Goal: Check status: Check status

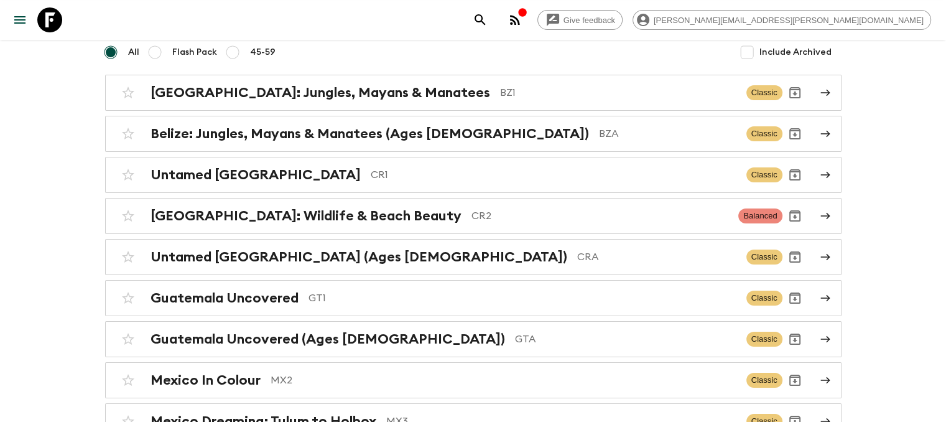
scroll to position [129, 0]
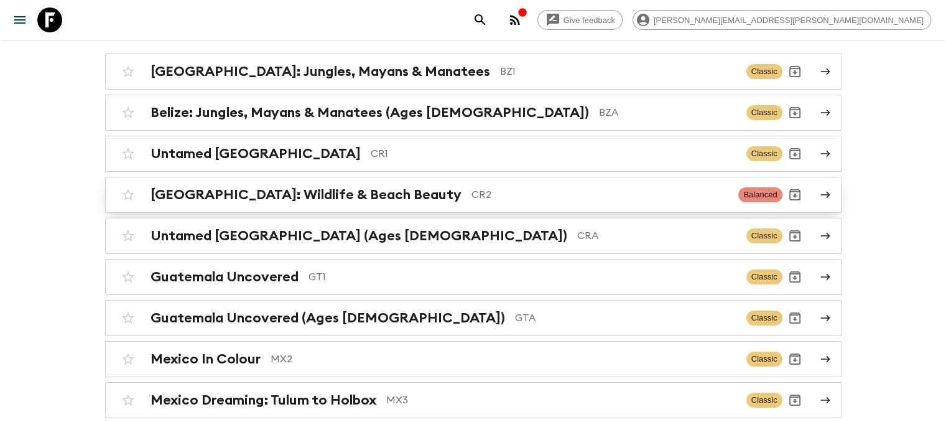
click at [313, 187] on h2 "[GEOGRAPHIC_DATA]: Wildlife & Beach Beauty" at bounding box center [306, 195] width 311 height 16
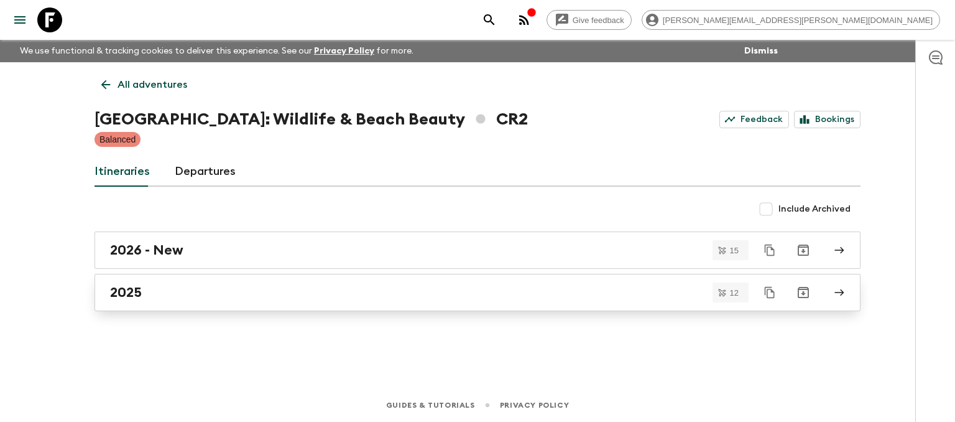
click at [187, 291] on div "2025" at bounding box center [466, 292] width 712 height 16
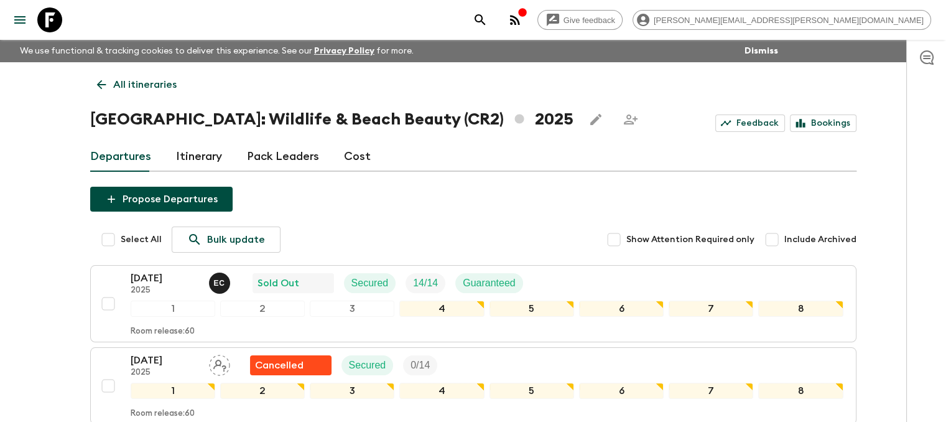
click at [96, 81] on icon at bounding box center [102, 85] width 14 height 14
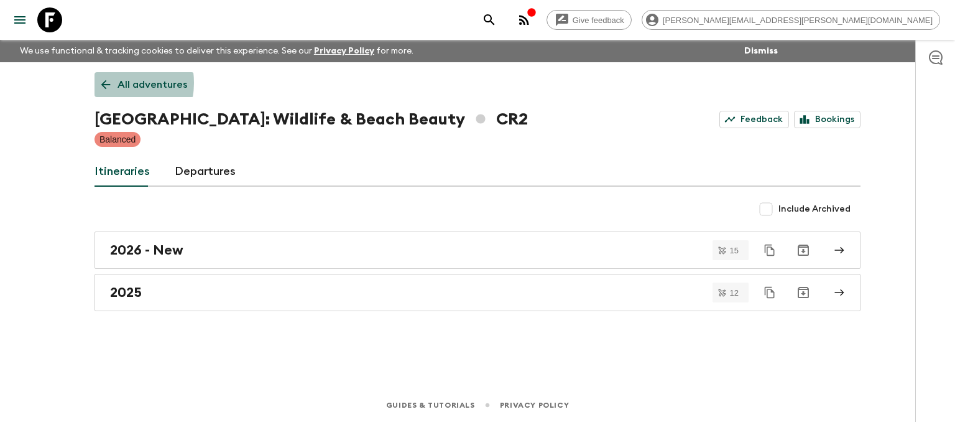
click at [108, 83] on icon at bounding box center [106, 85] width 14 height 14
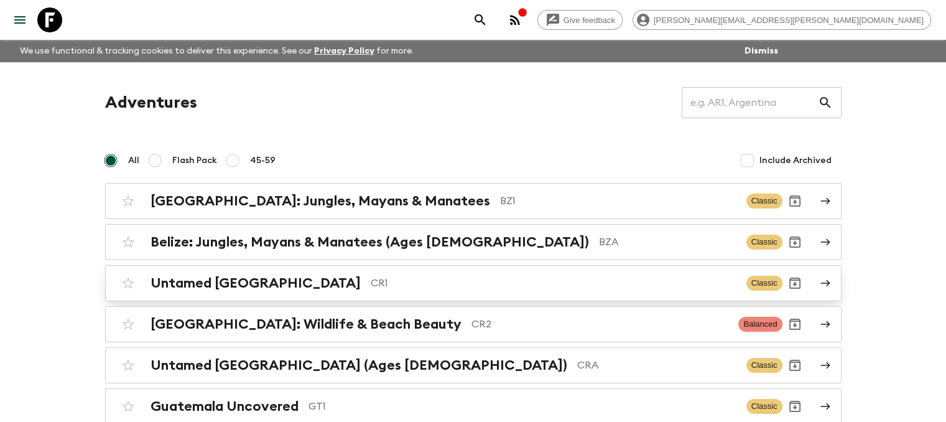
click at [371, 281] on p "CR1" at bounding box center [554, 283] width 366 height 15
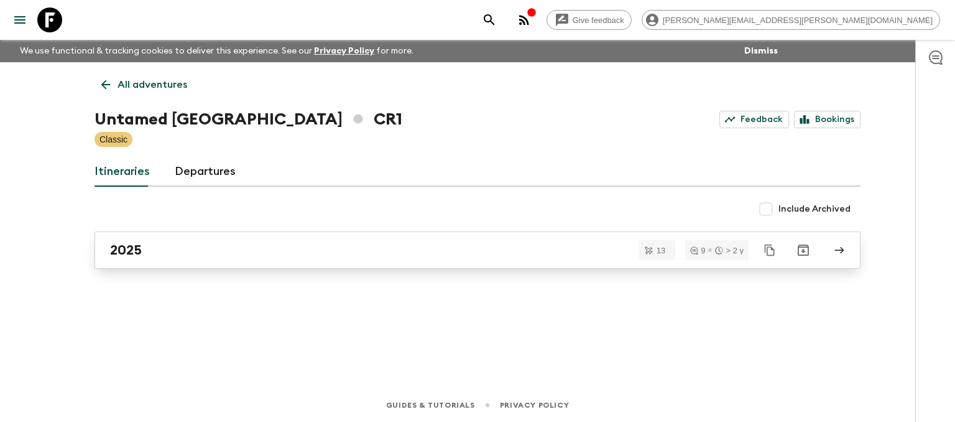
click at [228, 251] on div "2025" at bounding box center [466, 250] width 712 height 16
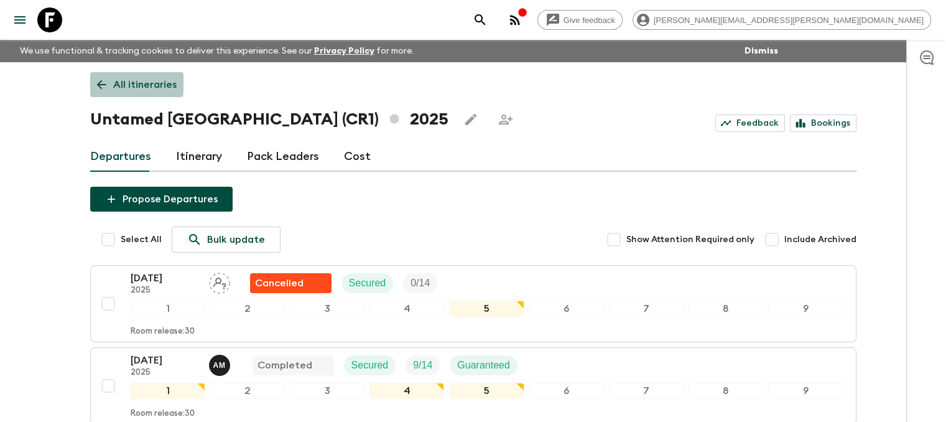
click at [107, 83] on icon at bounding box center [102, 85] width 14 height 14
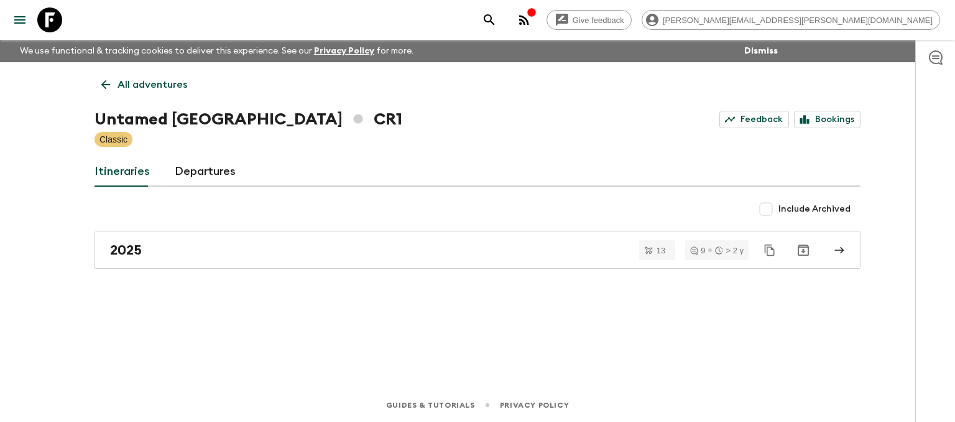
click at [107, 80] on icon at bounding box center [106, 85] width 14 height 14
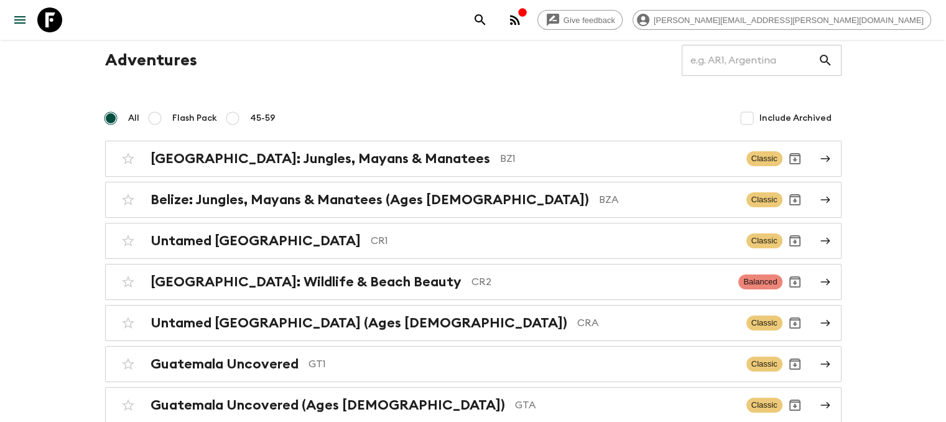
scroll to position [62, 0]
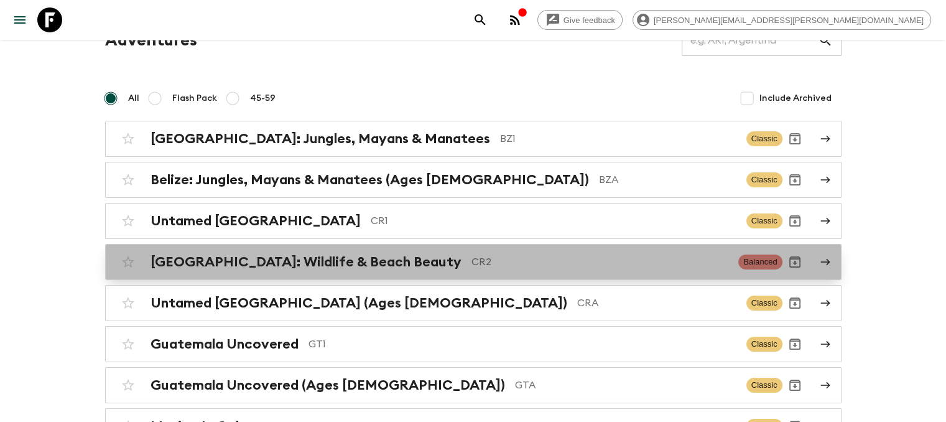
click at [311, 257] on h2 "[GEOGRAPHIC_DATA]: Wildlife & Beach Beauty" at bounding box center [306, 262] width 311 height 16
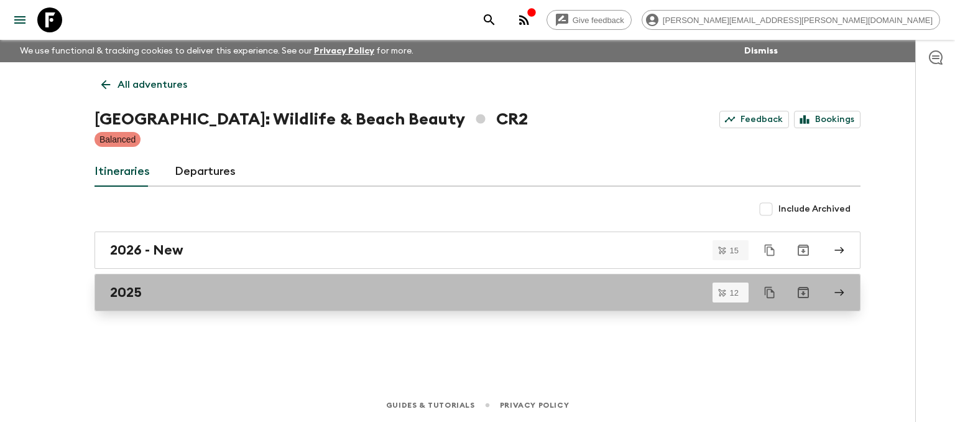
click at [239, 297] on div "2025" at bounding box center [466, 292] width 712 height 16
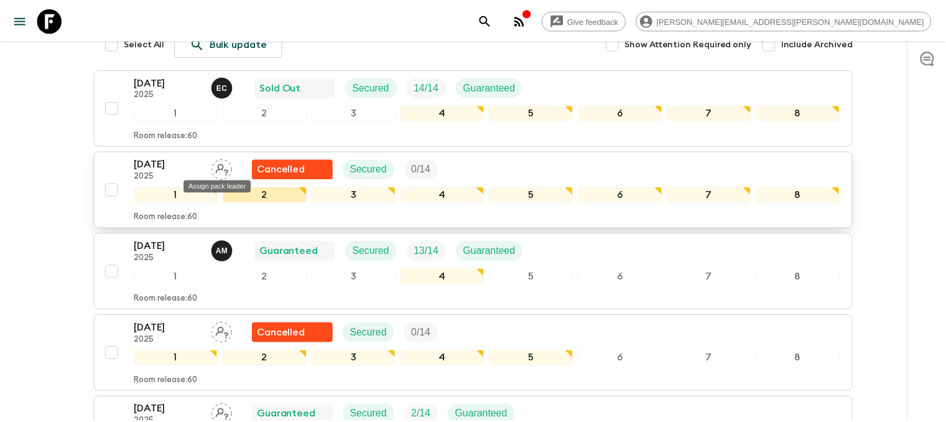
scroll to position [197, 0]
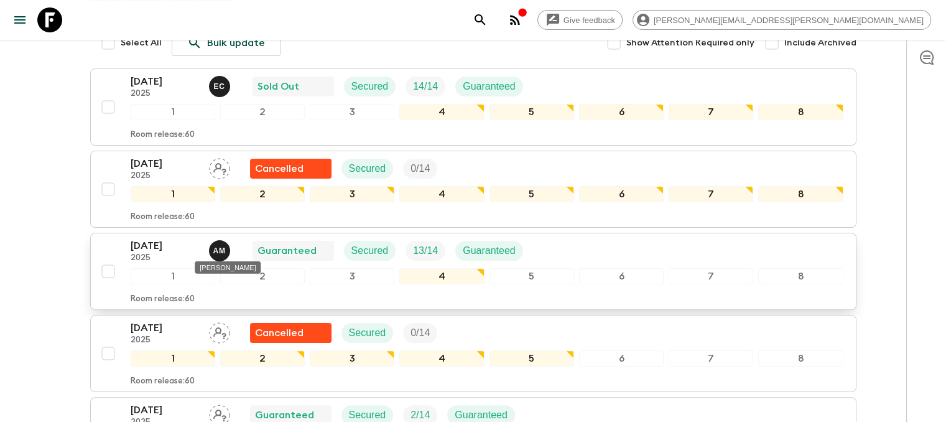
click at [216, 249] on p "A M" at bounding box center [219, 251] width 12 height 10
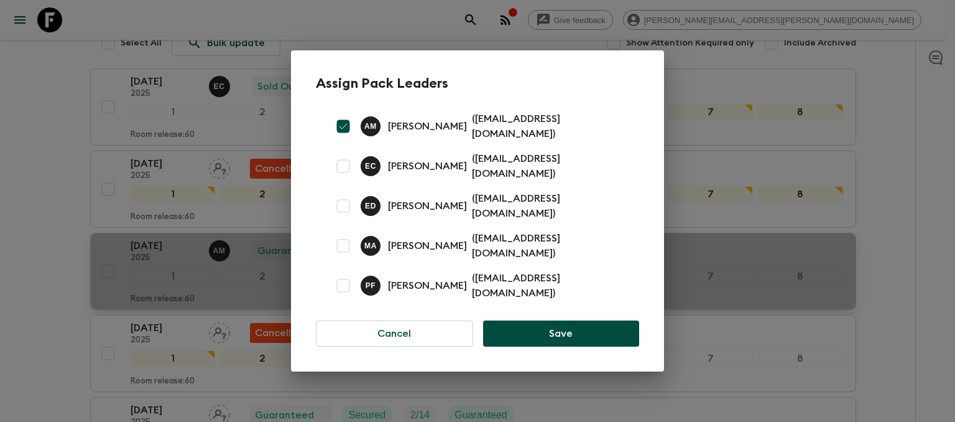
click at [216, 249] on div "Assign Pack Leaders A M [PERSON_NAME] ( [EMAIL_ADDRESS][DOMAIN_NAME] ) E C [PER…" at bounding box center [477, 211] width 955 height 422
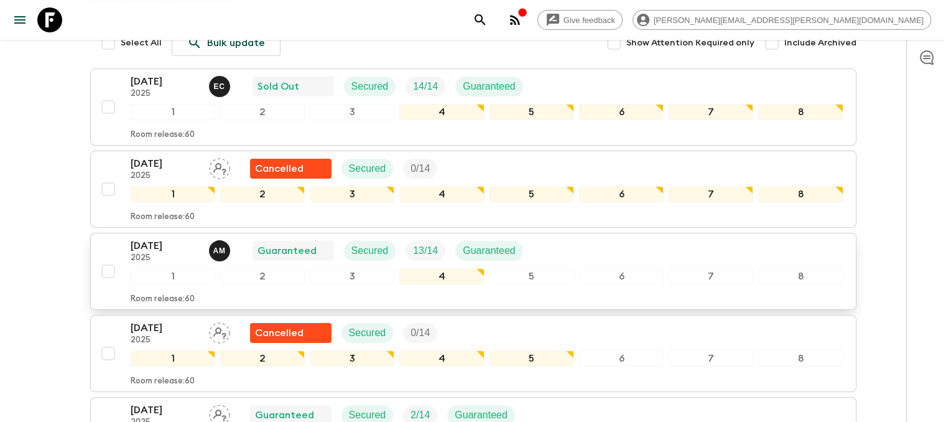
click at [193, 259] on p "2025" at bounding box center [165, 258] width 68 height 10
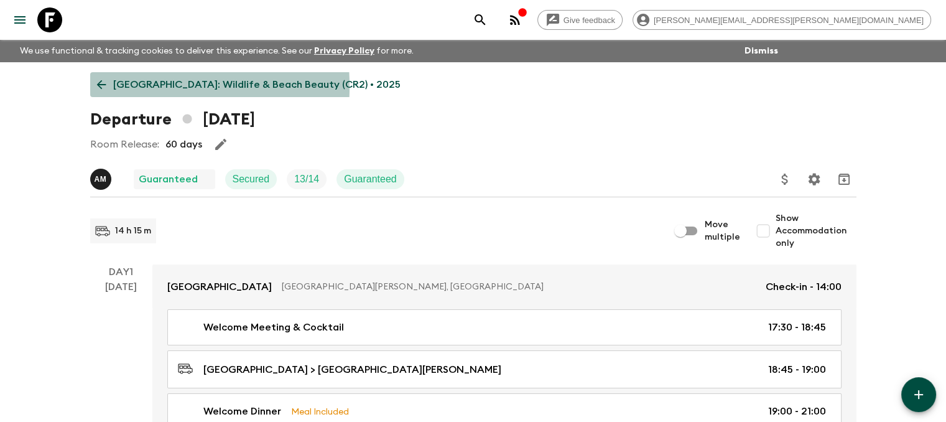
click at [103, 86] on icon at bounding box center [102, 85] width 14 height 14
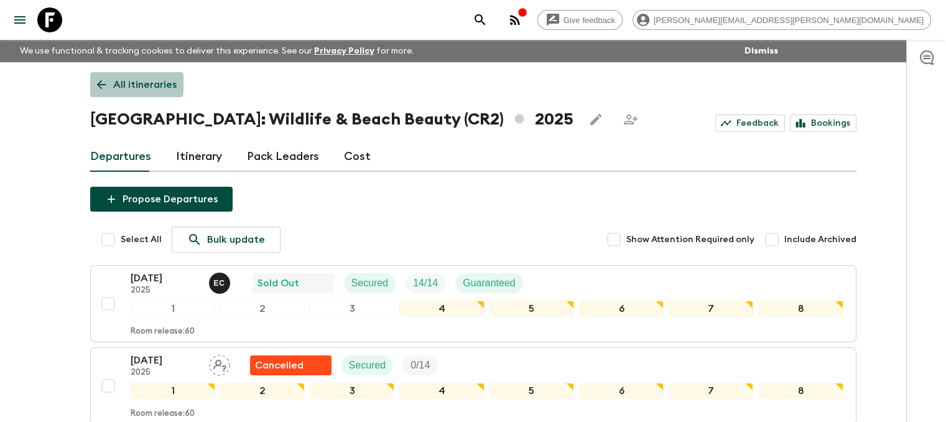
click at [107, 78] on icon at bounding box center [102, 85] width 14 height 14
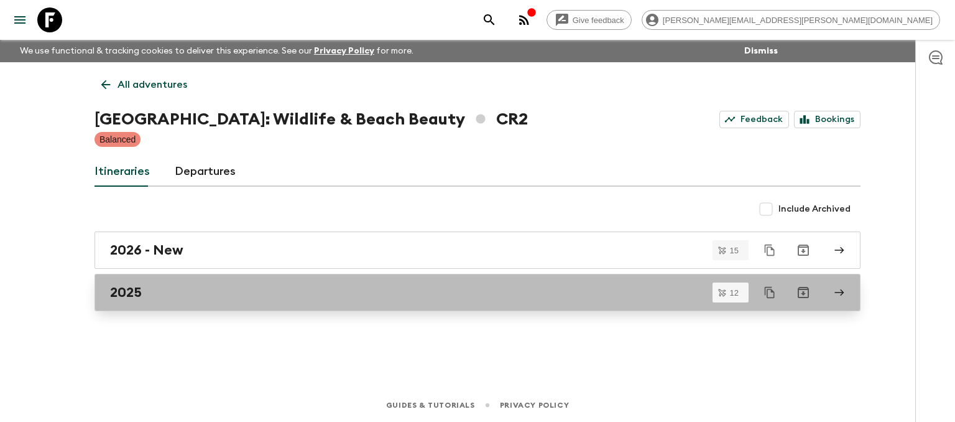
click at [209, 285] on div "2025" at bounding box center [466, 292] width 712 height 16
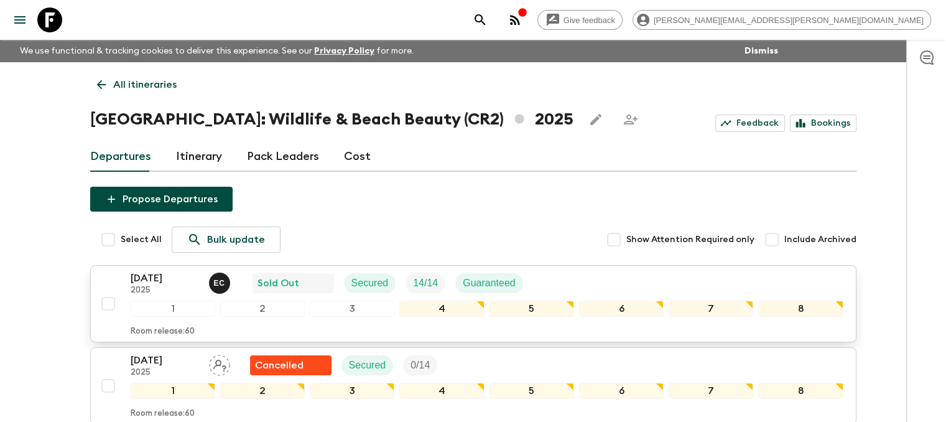
click at [154, 279] on p "[DATE]" at bounding box center [165, 278] width 68 height 15
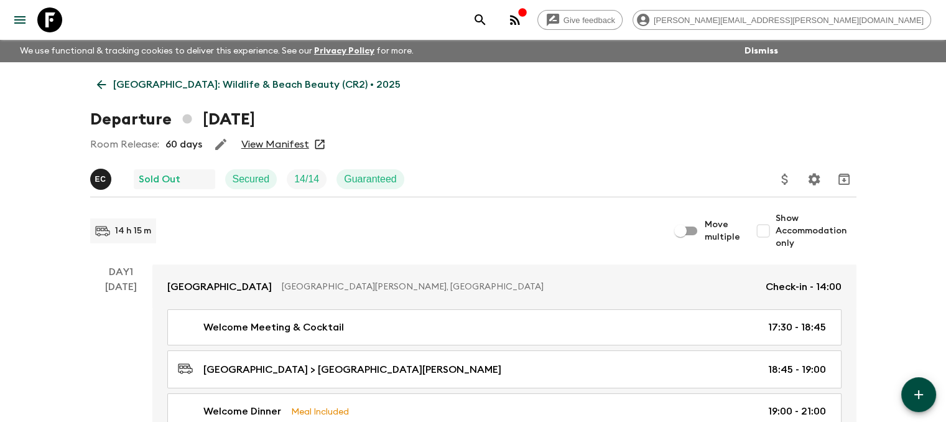
click at [262, 144] on link "View Manifest" at bounding box center [275, 144] width 68 height 12
